Goal: Transaction & Acquisition: Obtain resource

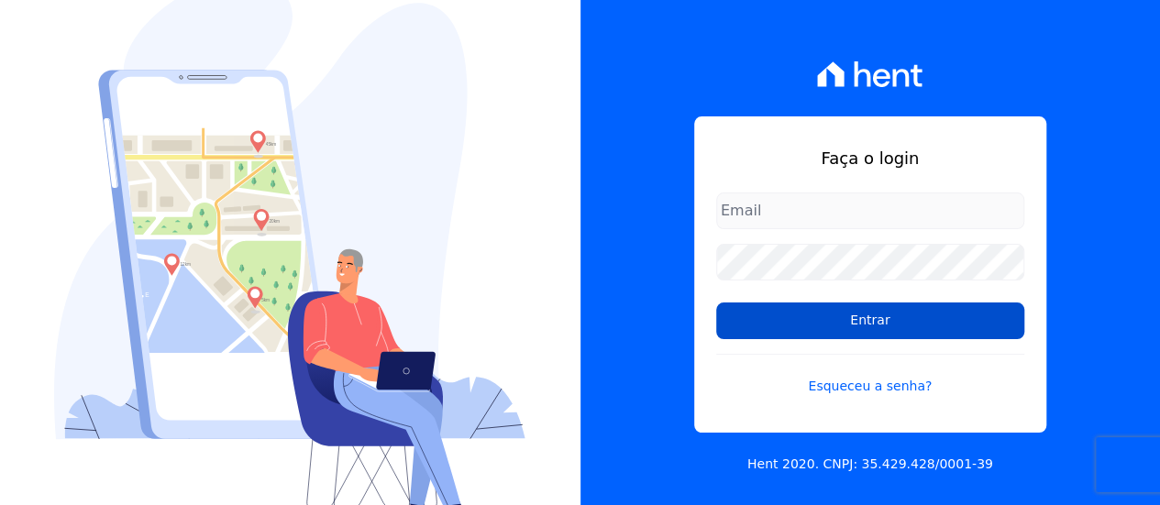
type input "contato@condominioalexandria.com.br"
click at [891, 325] on input "Entrar" at bounding box center [870, 321] width 308 height 37
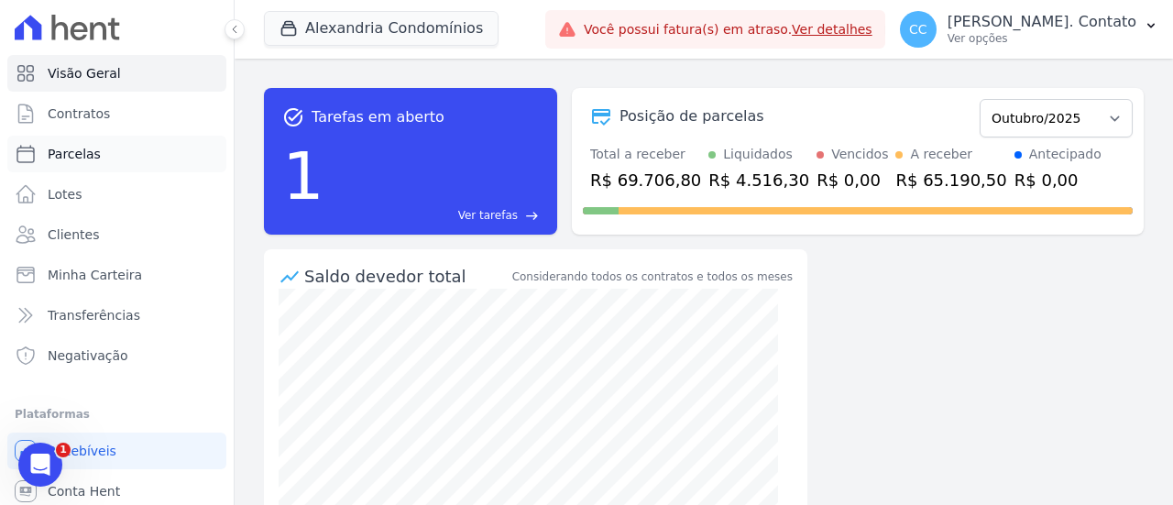
click at [88, 160] on span "Parcelas" at bounding box center [74, 154] width 53 height 18
select select
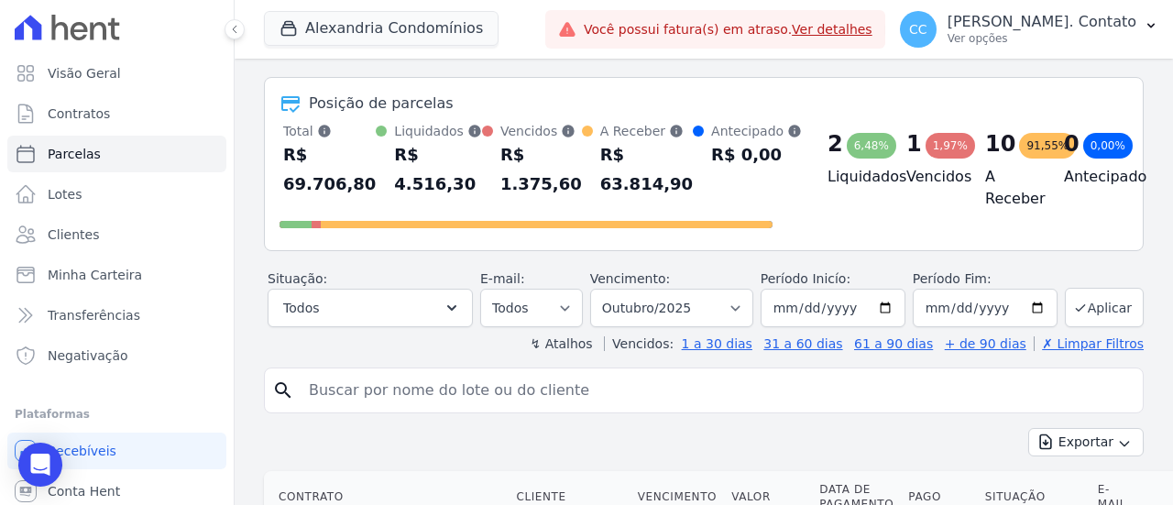
scroll to position [92, 0]
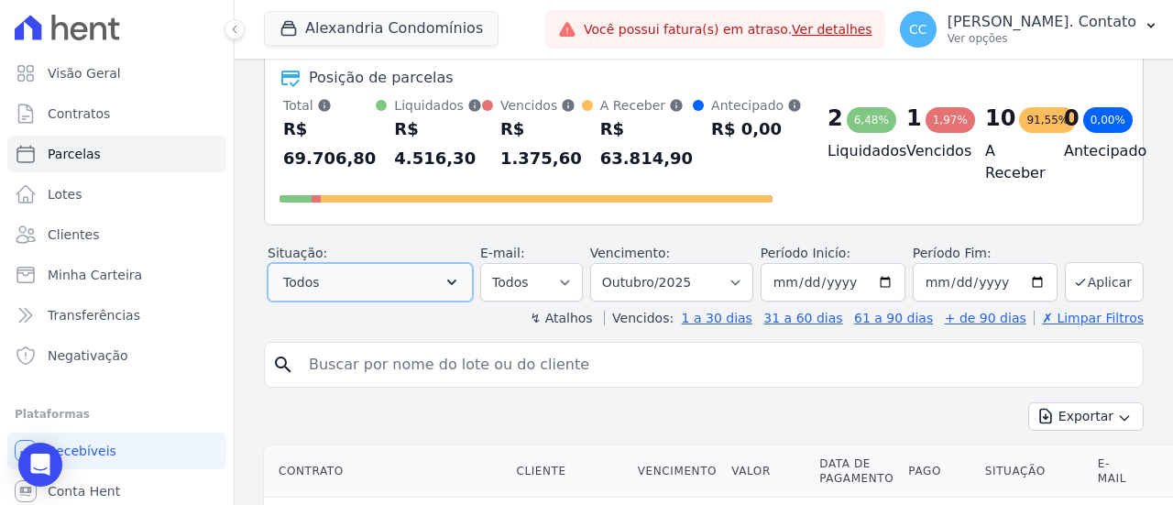
click at [424, 281] on button "Todos" at bounding box center [370, 282] width 205 height 39
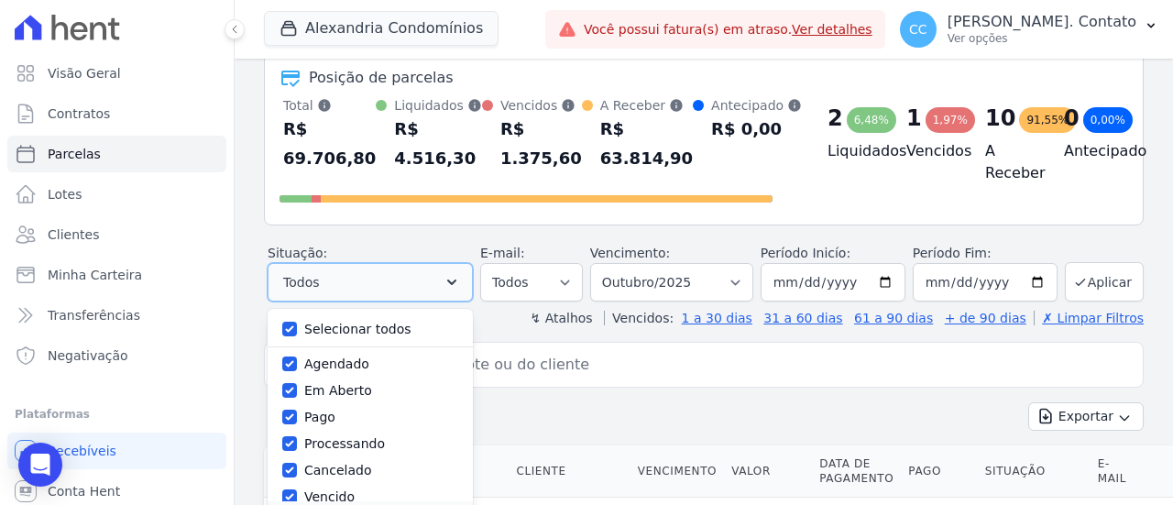
click at [424, 281] on button "Todos" at bounding box center [370, 282] width 205 height 39
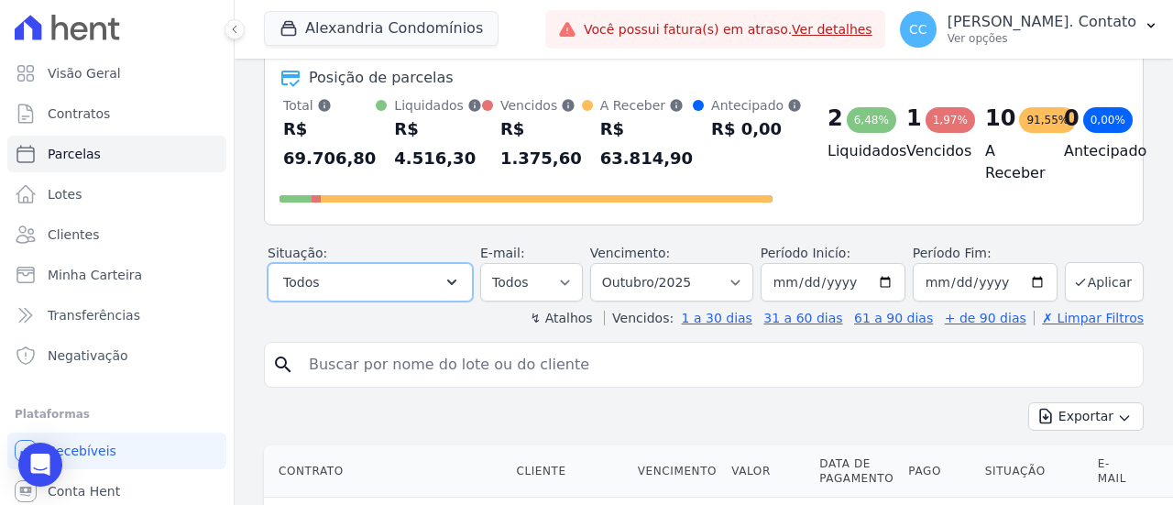
scroll to position [183, 0]
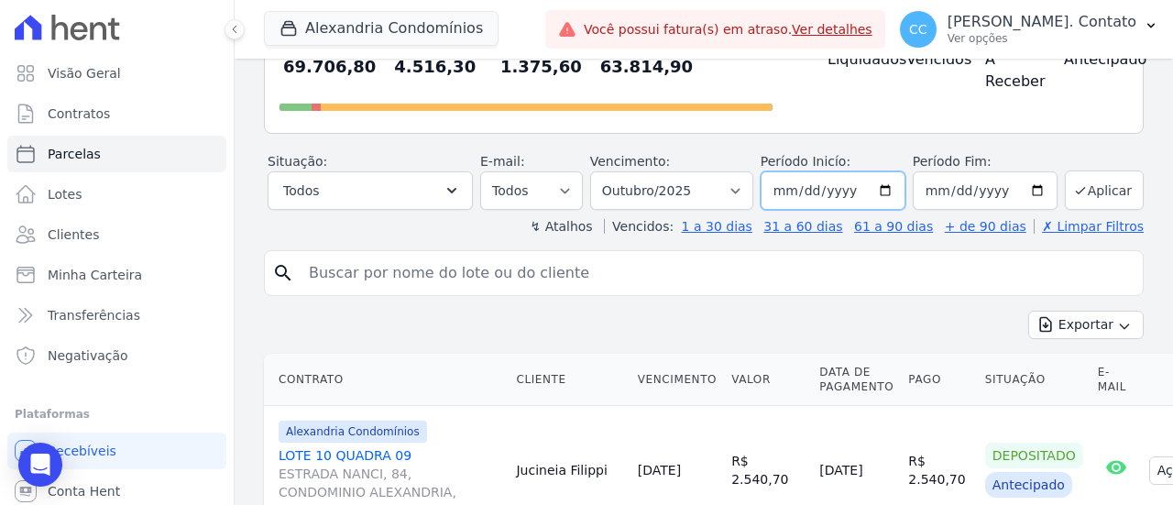
click at [787, 192] on input "2025-10-01" at bounding box center [833, 190] width 145 height 39
type input "2025-10-01"
type input "2025-09-01"
click at [1074, 179] on button "Aplicar" at bounding box center [1104, 190] width 79 height 39
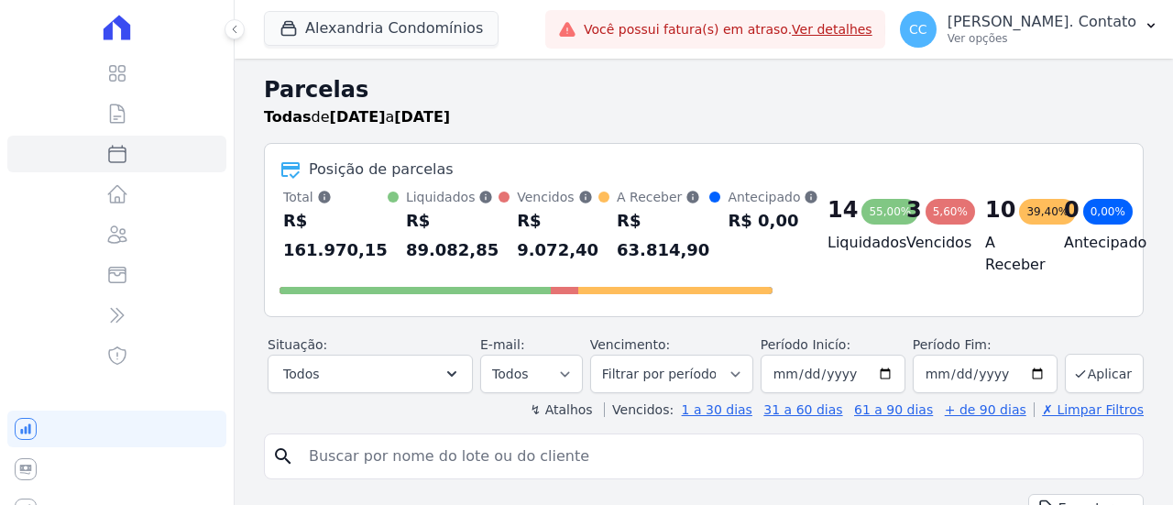
select select
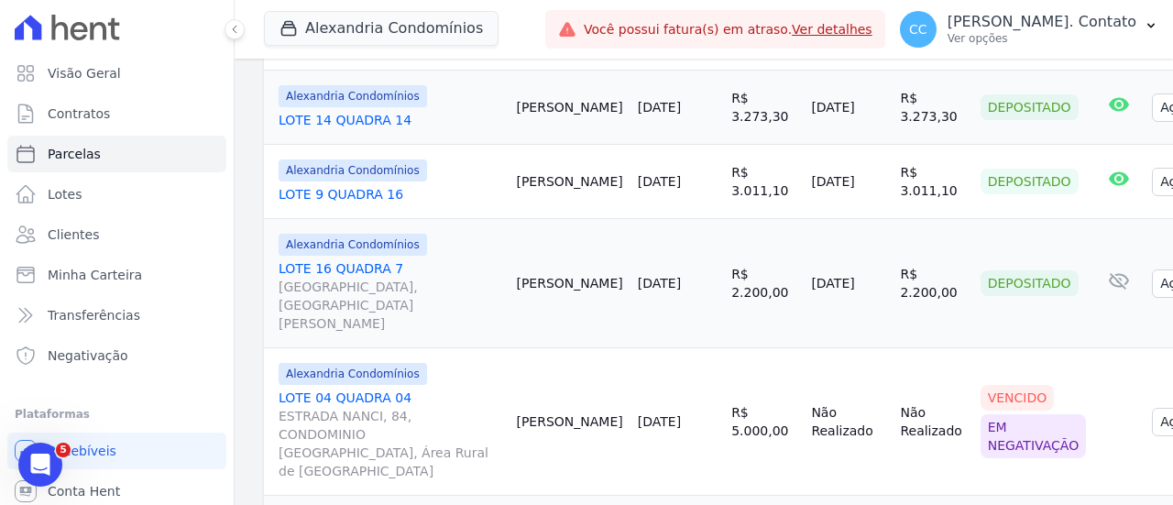
scroll to position [1742, 0]
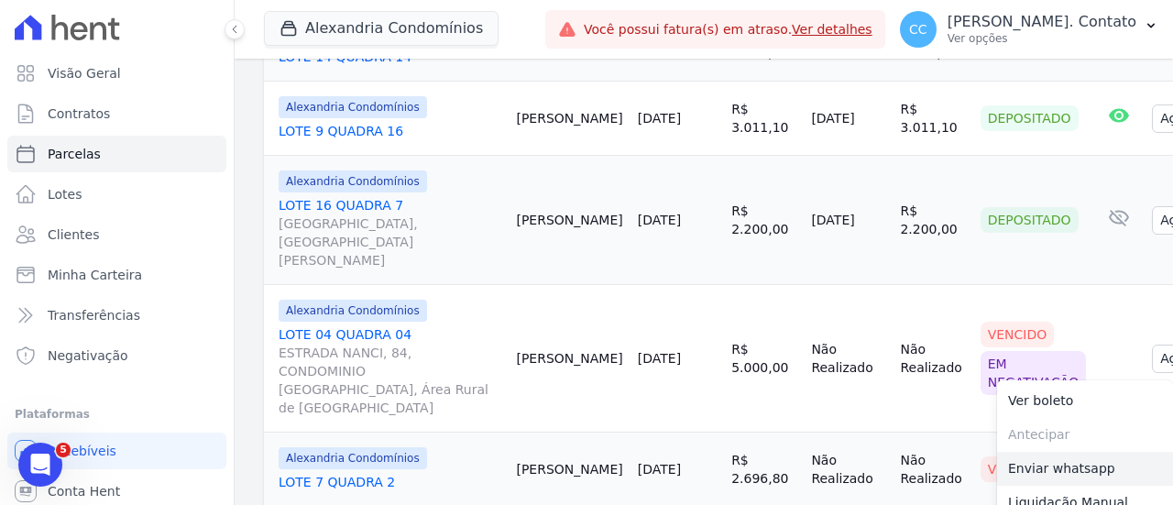
scroll to position [1833, 0]
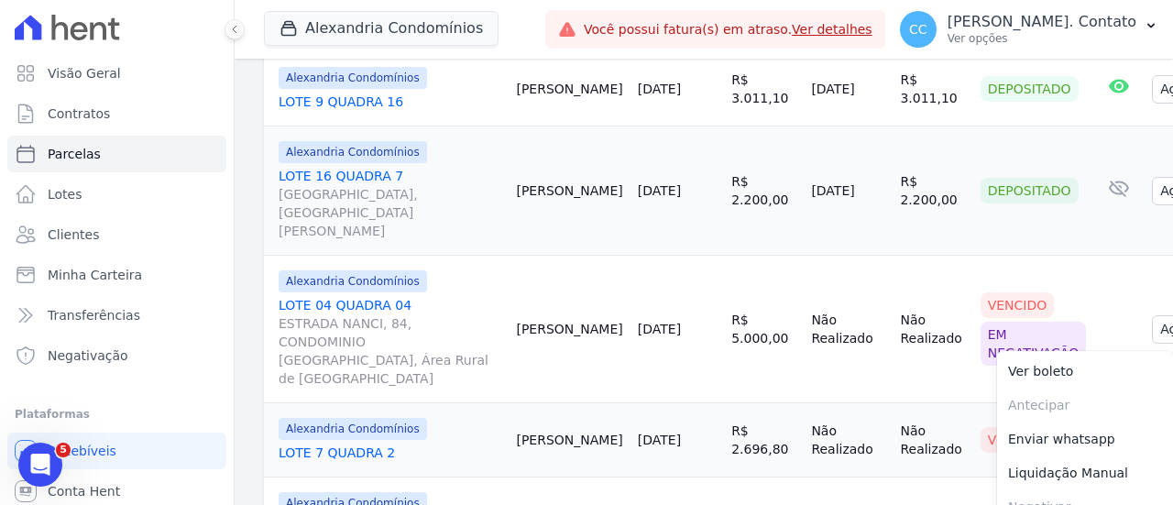
click at [1094, 256] on td "Cliente sem endereço de e-mail" at bounding box center [1119, 330] width 51 height 148
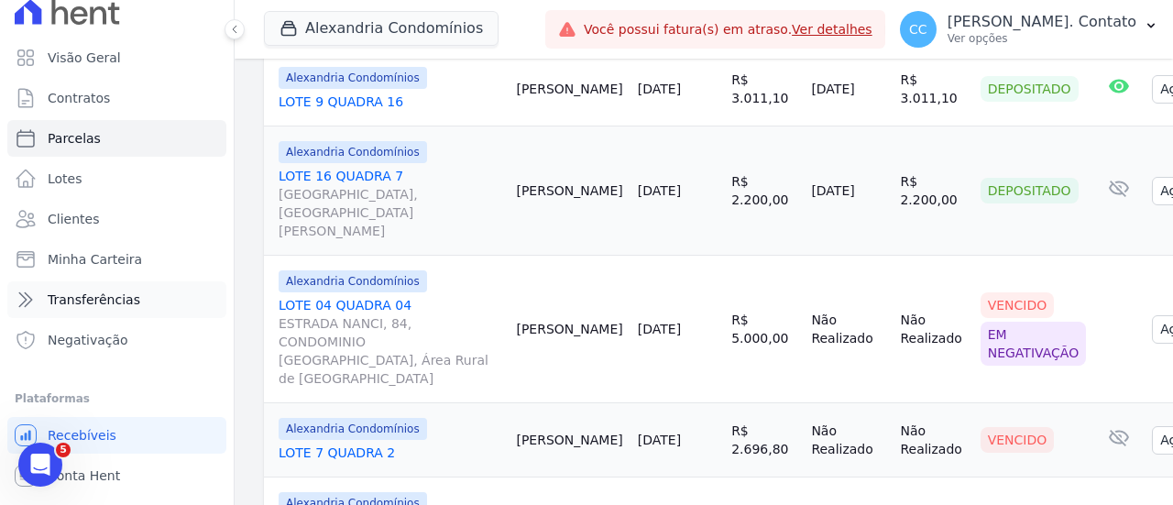
scroll to position [0, 0]
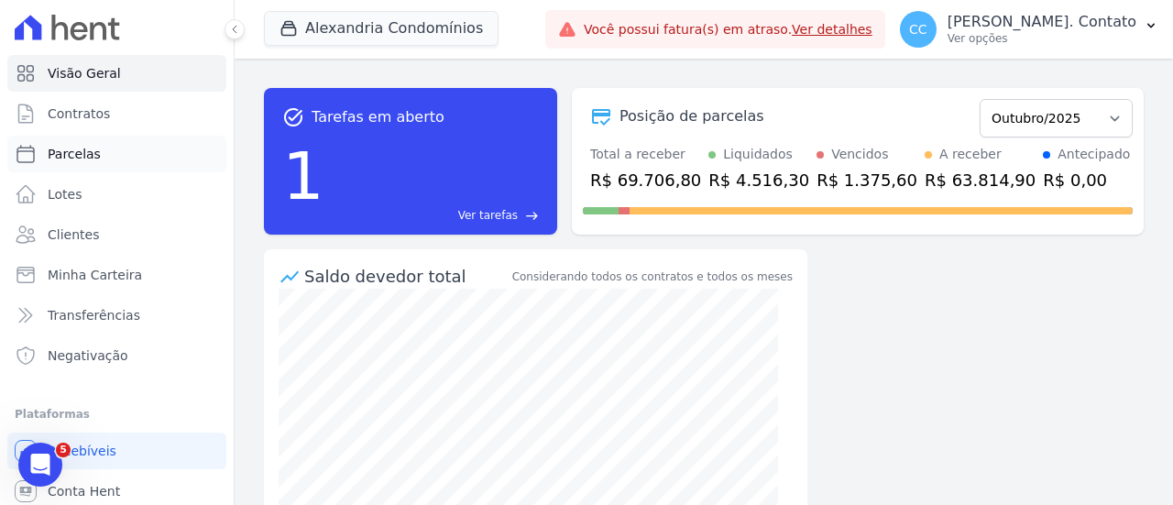
click at [108, 155] on link "Parcelas" at bounding box center [116, 154] width 219 height 37
select select
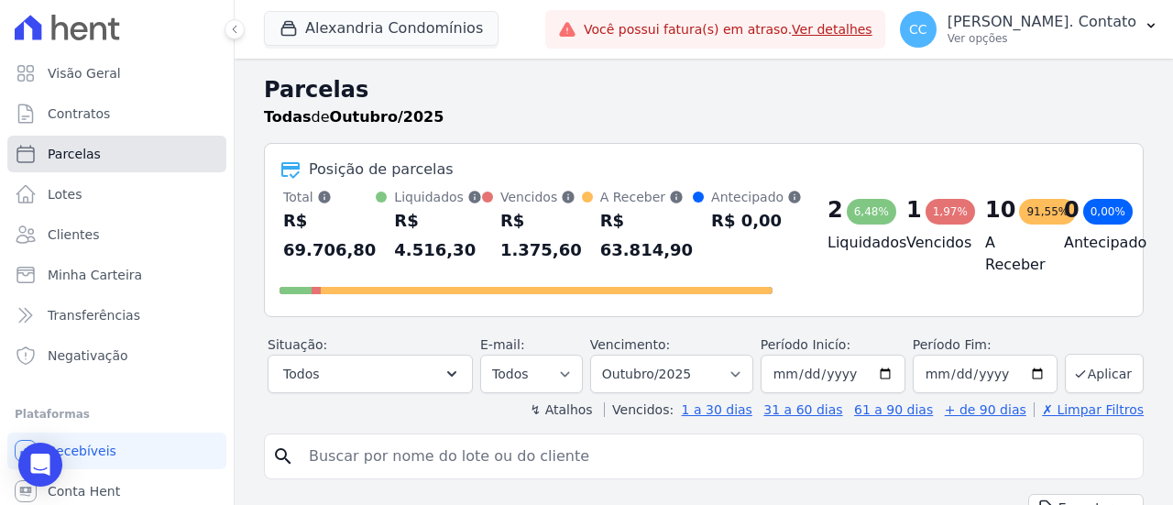
click at [86, 154] on span "Parcelas" at bounding box center [74, 154] width 53 height 18
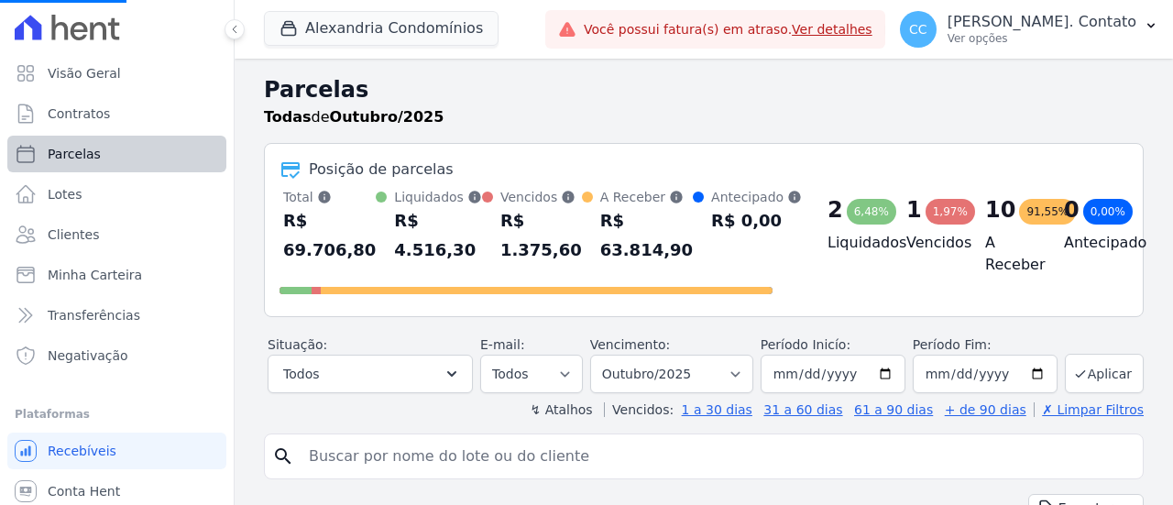
select select
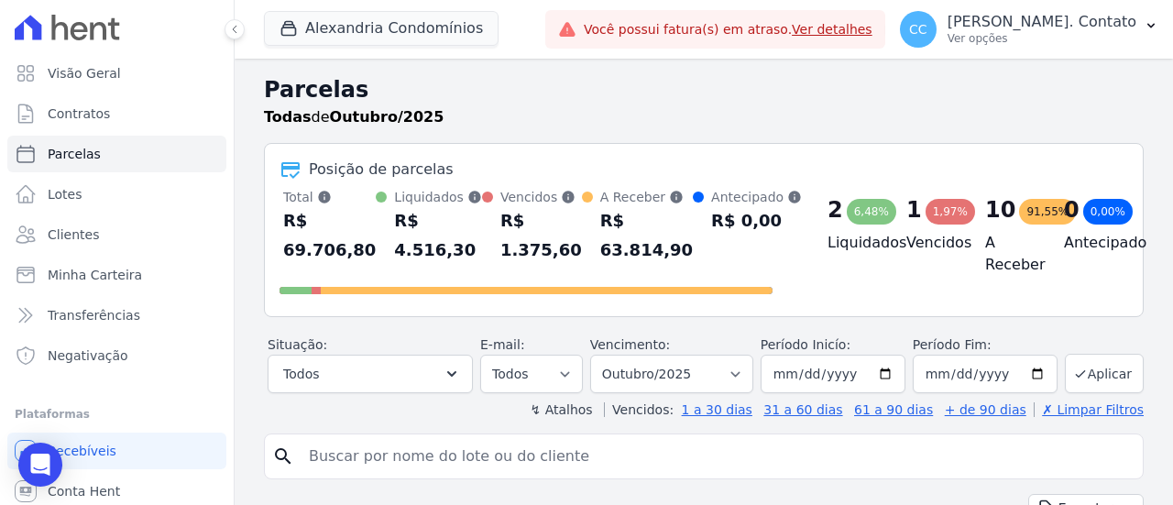
click at [873, 28] on link "Ver detalhes" at bounding box center [832, 29] width 81 height 15
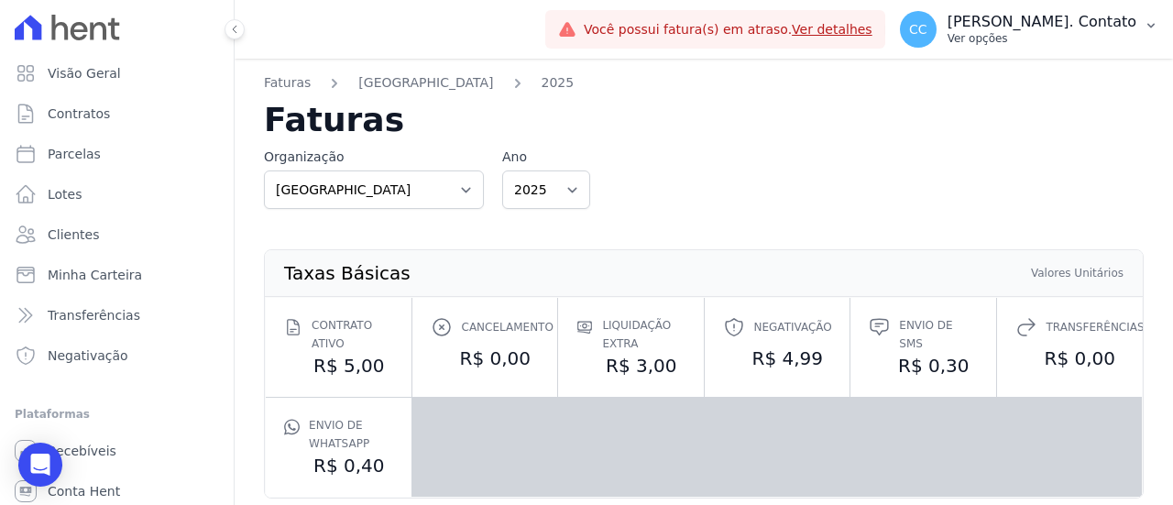
click at [1082, 34] on p "Ver opções" at bounding box center [1042, 38] width 189 height 15
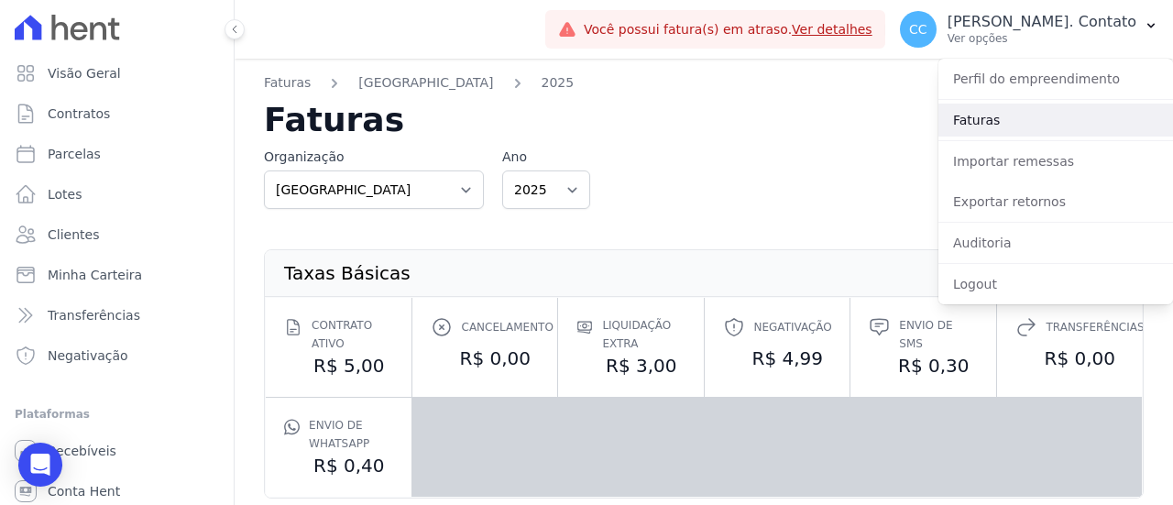
click at [995, 119] on link "Faturas" at bounding box center [1056, 120] width 235 height 33
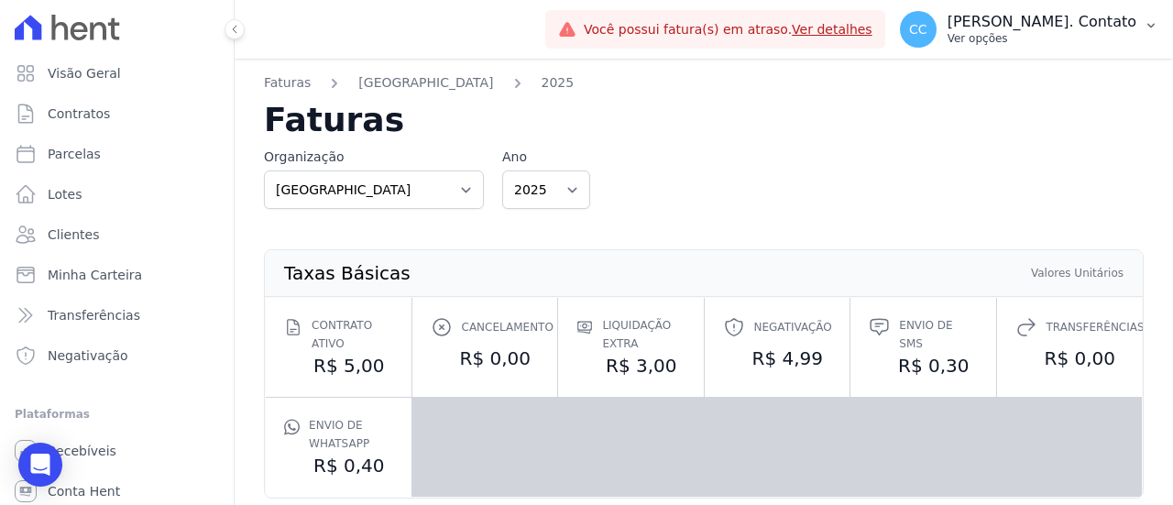
click at [1144, 28] on icon "button" at bounding box center [1151, 25] width 15 height 15
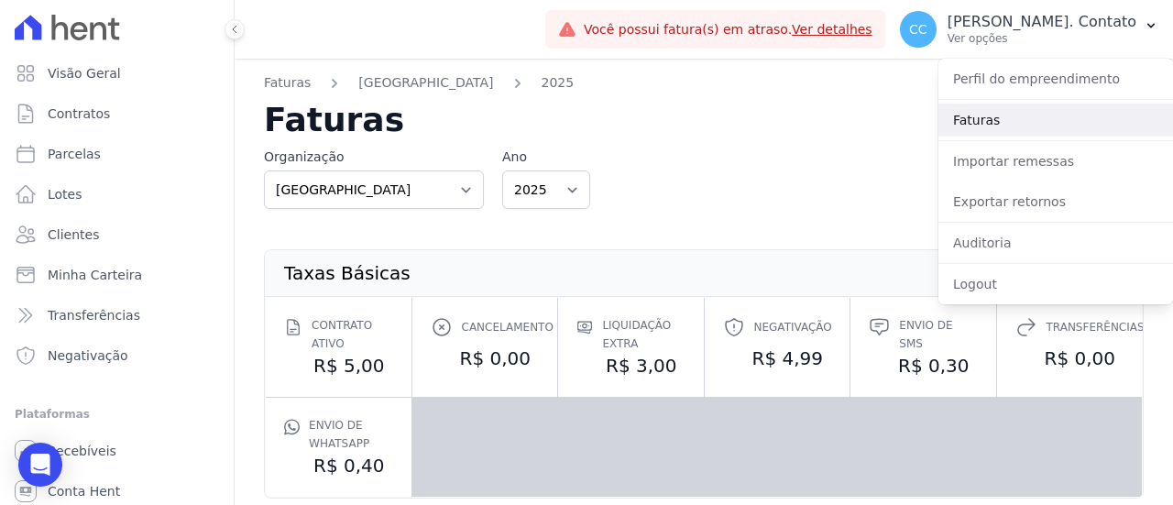
click at [984, 116] on link "Faturas" at bounding box center [1056, 120] width 235 height 33
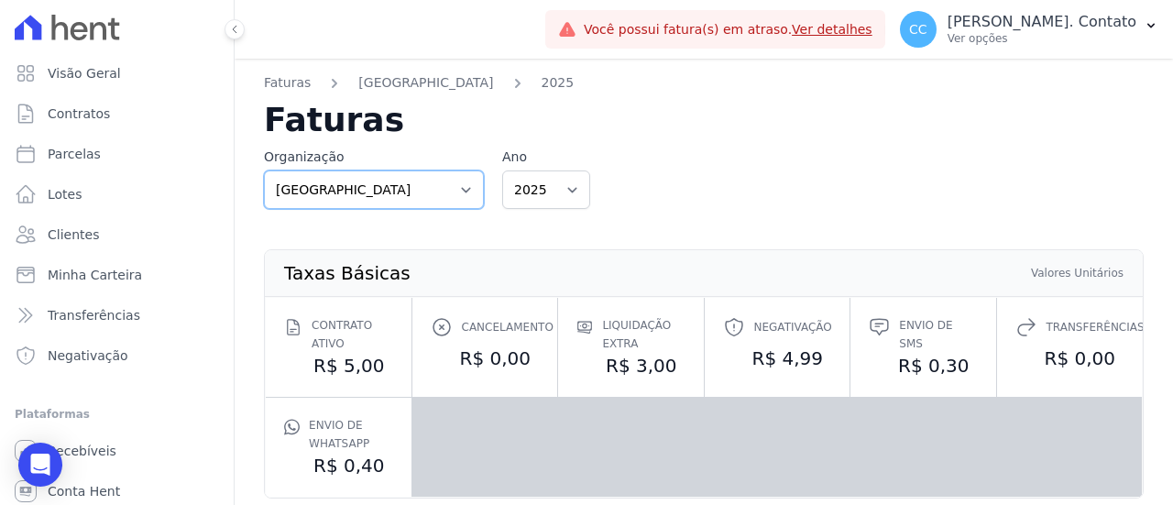
click at [442, 188] on select "[GEOGRAPHIC_DATA]" at bounding box center [374, 190] width 220 height 39
click at [530, 193] on select "2025 2024 2023" at bounding box center [546, 190] width 88 height 39
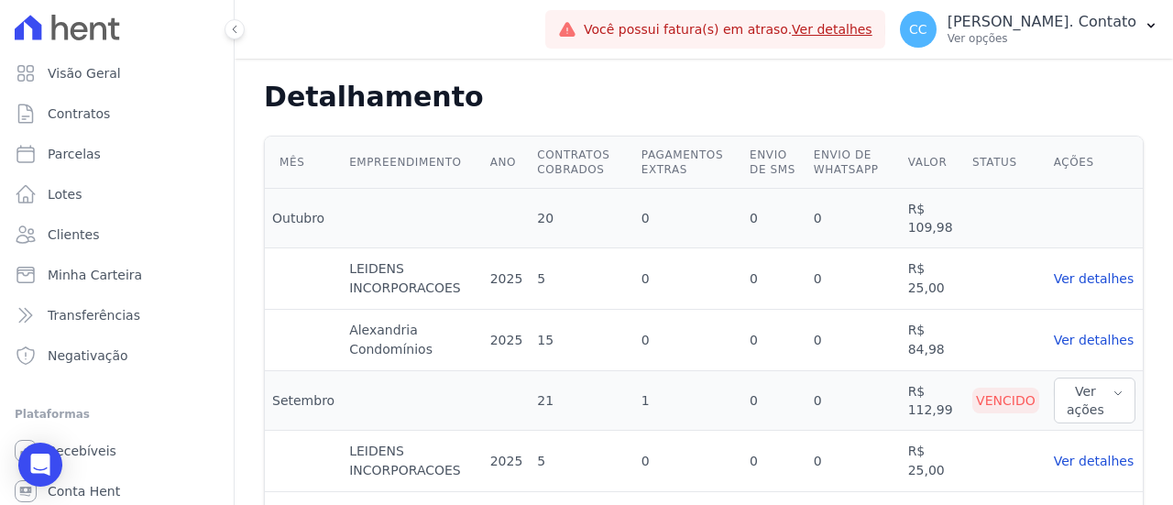
scroll to position [550, 0]
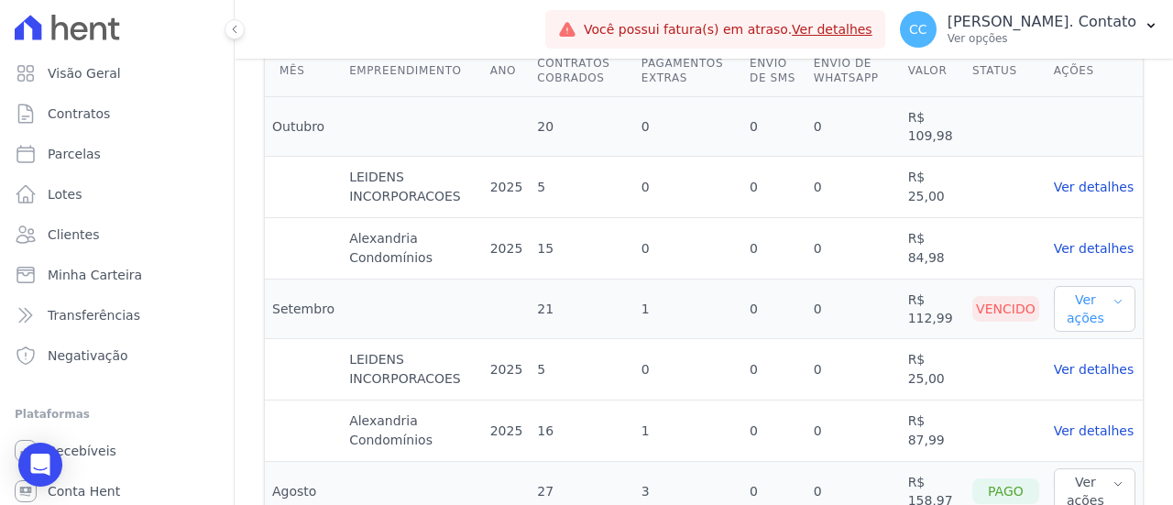
click at [1087, 302] on button "Ver ações" at bounding box center [1095, 309] width 82 height 46
click at [1084, 337] on link "Ver boleto" at bounding box center [1094, 344] width 65 height 15
click at [1113, 294] on icon "button" at bounding box center [1118, 301] width 11 height 15
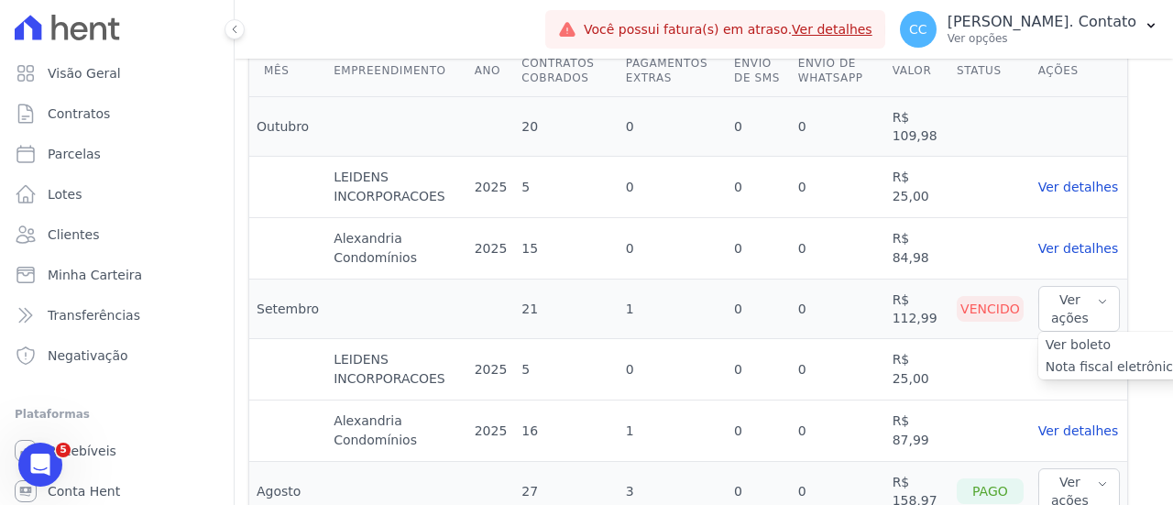
click at [1116, 362] on link "Nota fiscal eletrônica" at bounding box center [1114, 366] width 136 height 15
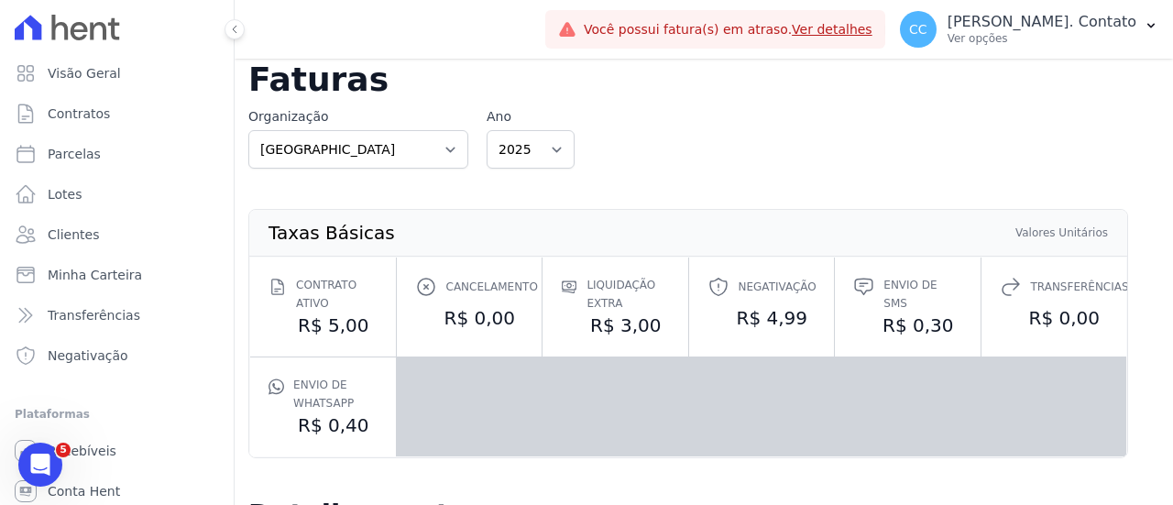
scroll to position [0, 16]
